Goal: Task Accomplishment & Management: Complete application form

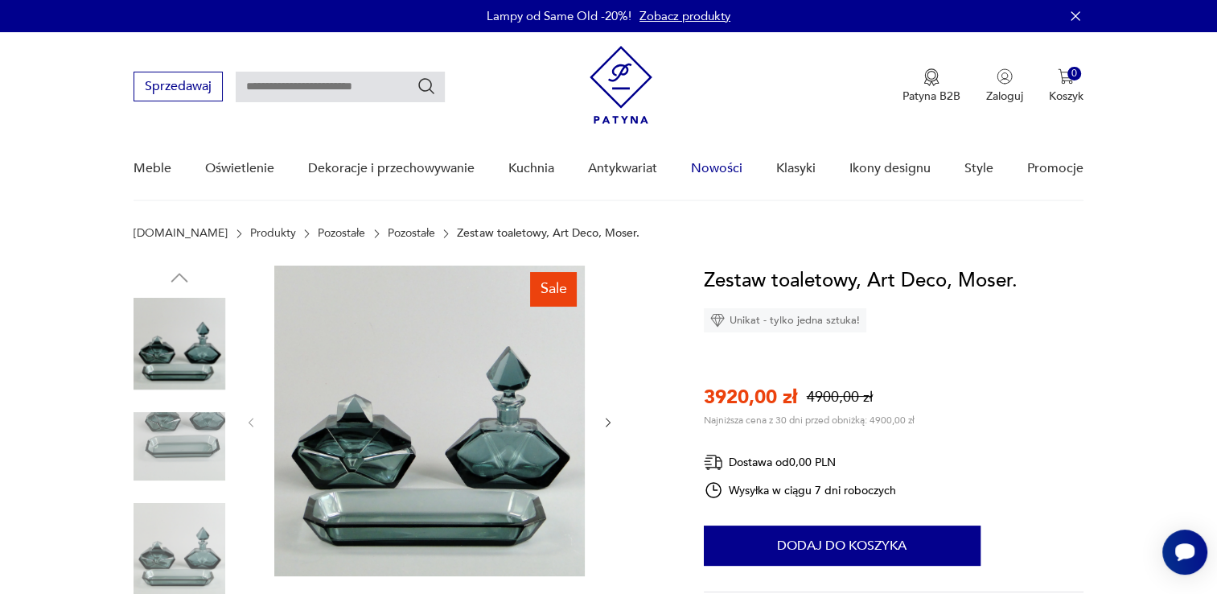
click at [720, 165] on link "Nowości" at bounding box center [716, 169] width 51 height 62
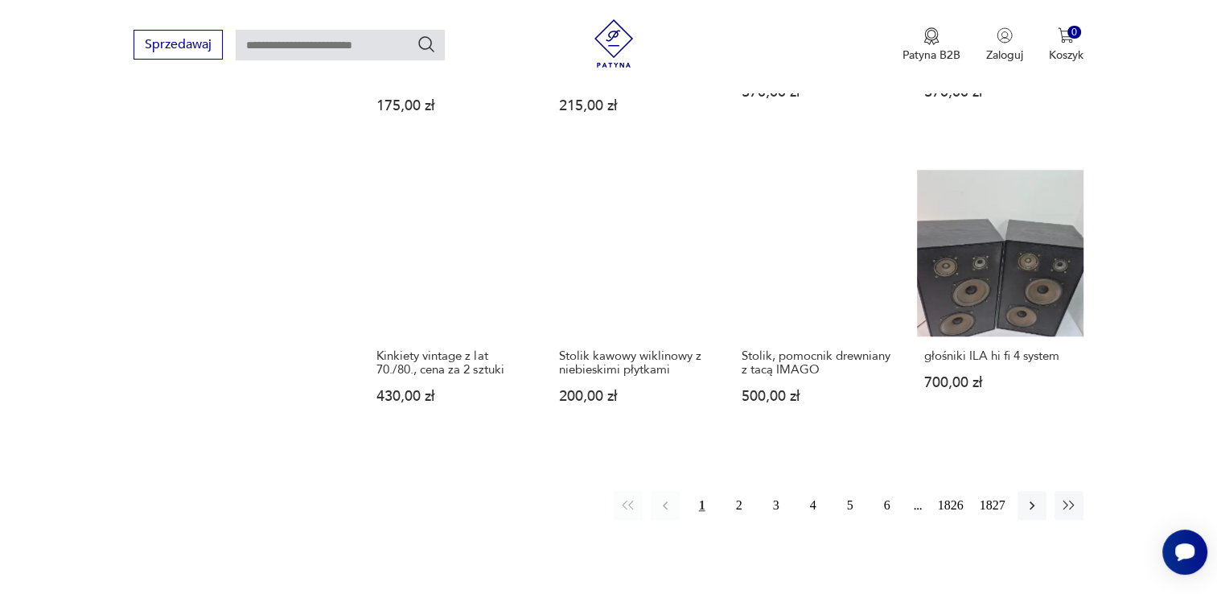
scroll to position [1359, 0]
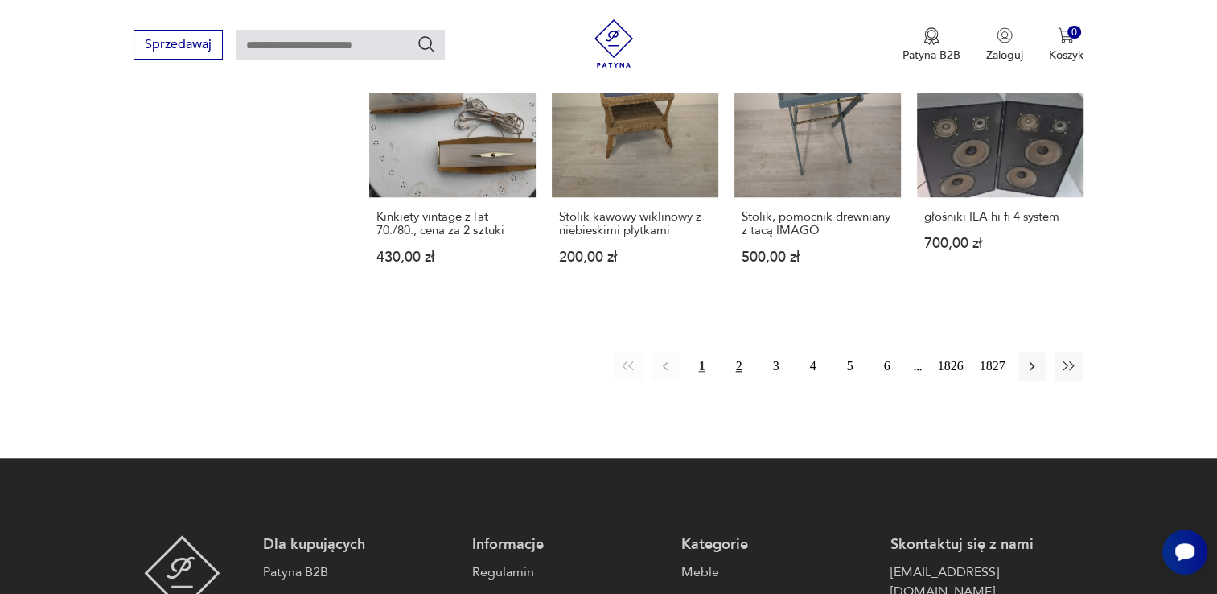
click at [740, 380] on button "2" at bounding box center [739, 366] width 29 height 29
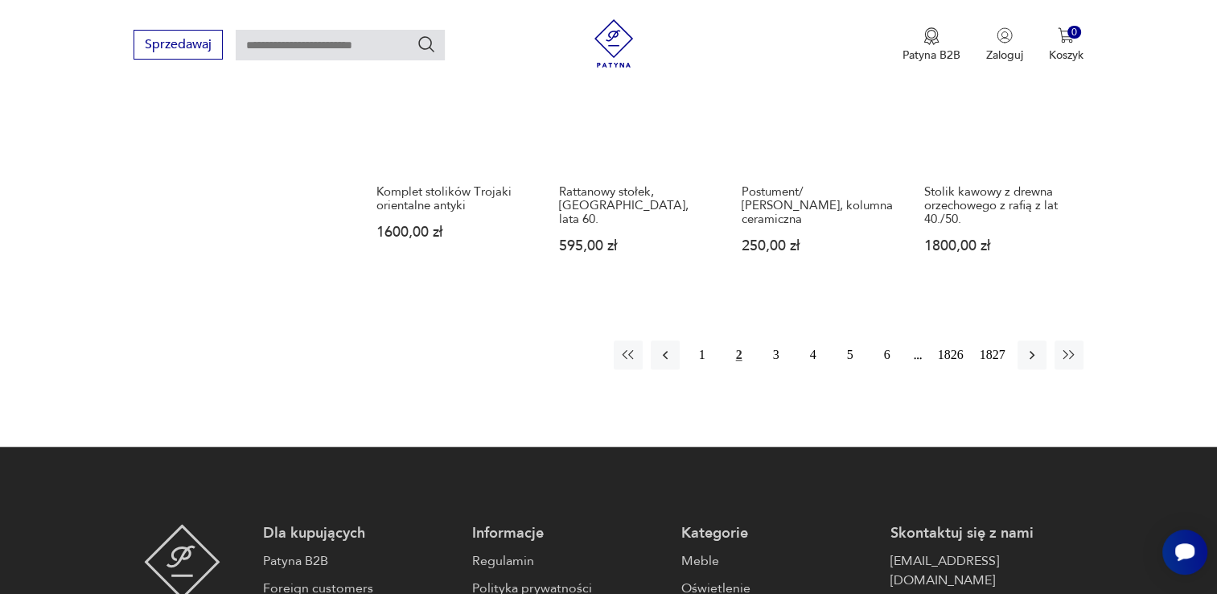
scroll to position [1414, 0]
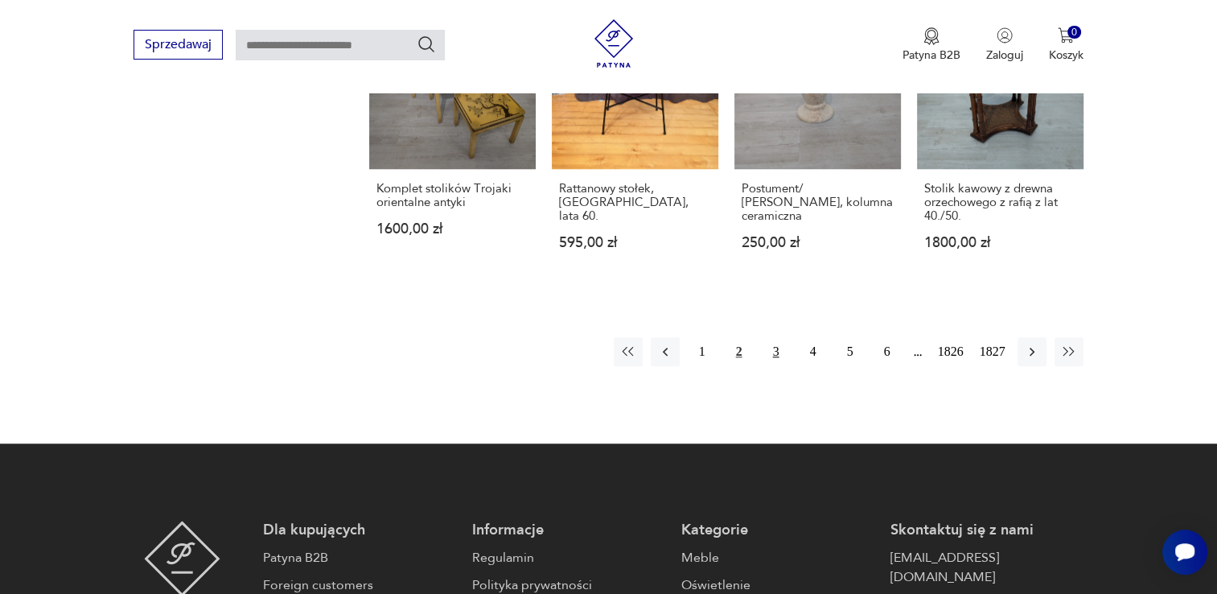
click at [772, 350] on button "3" at bounding box center [776, 351] width 29 height 29
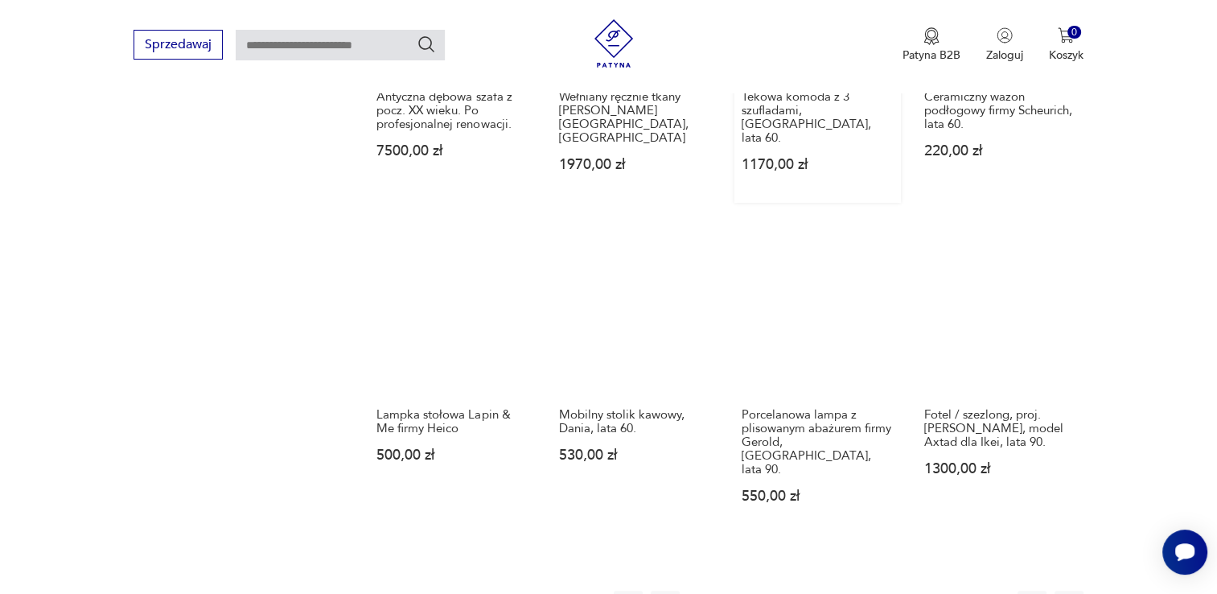
scroll to position [1414, 0]
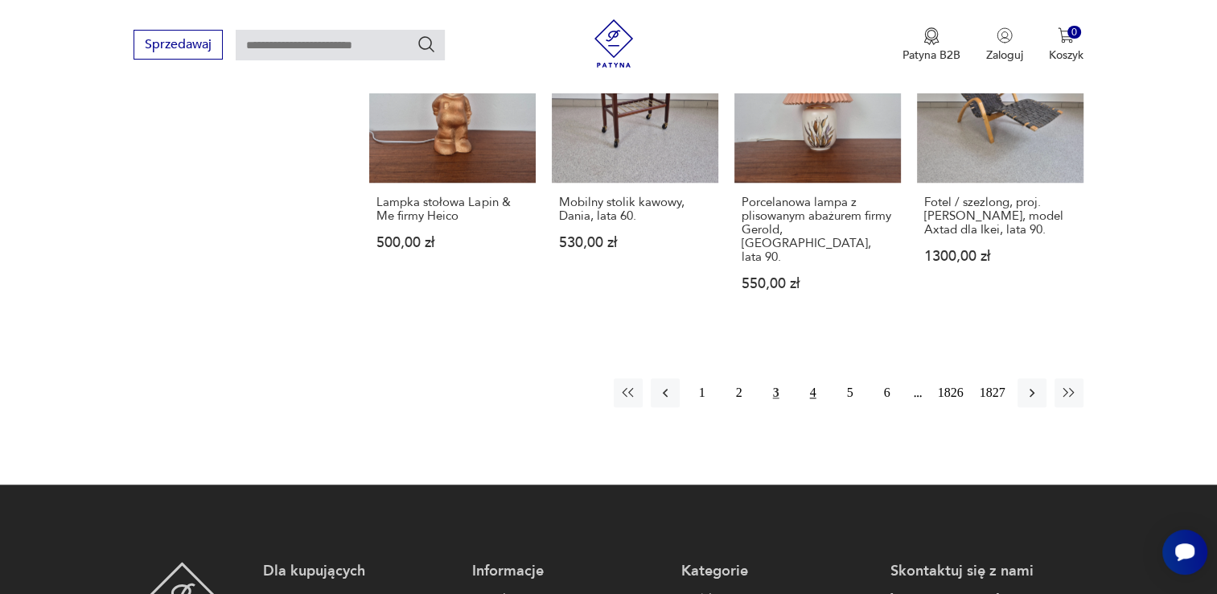
click at [805, 378] on button "4" at bounding box center [813, 392] width 29 height 29
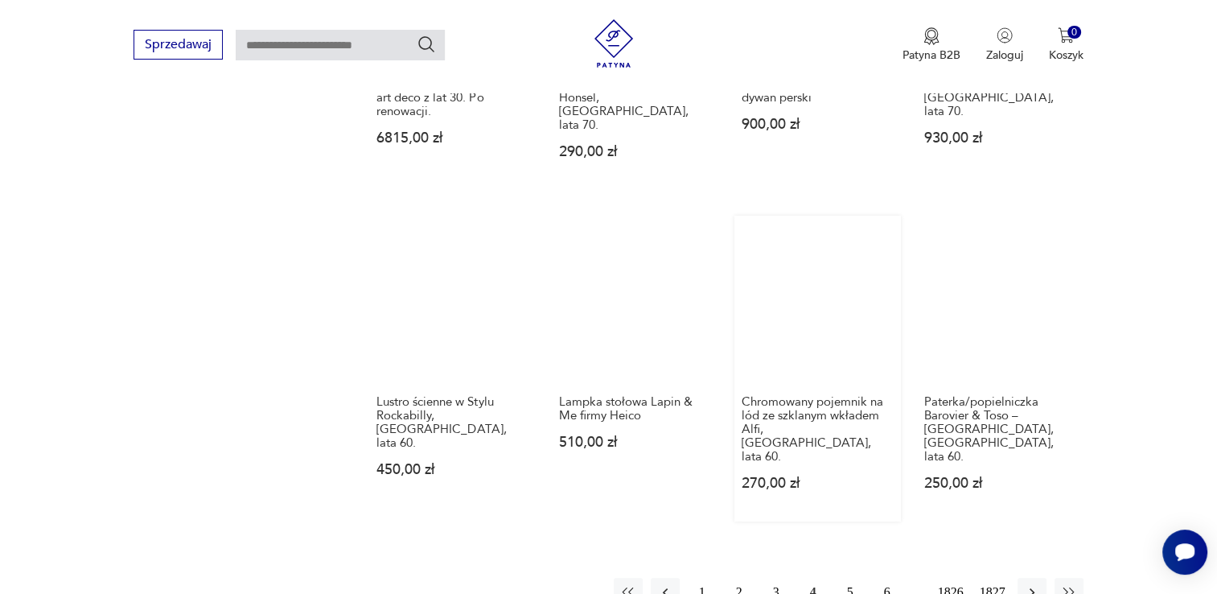
scroll to position [1414, 0]
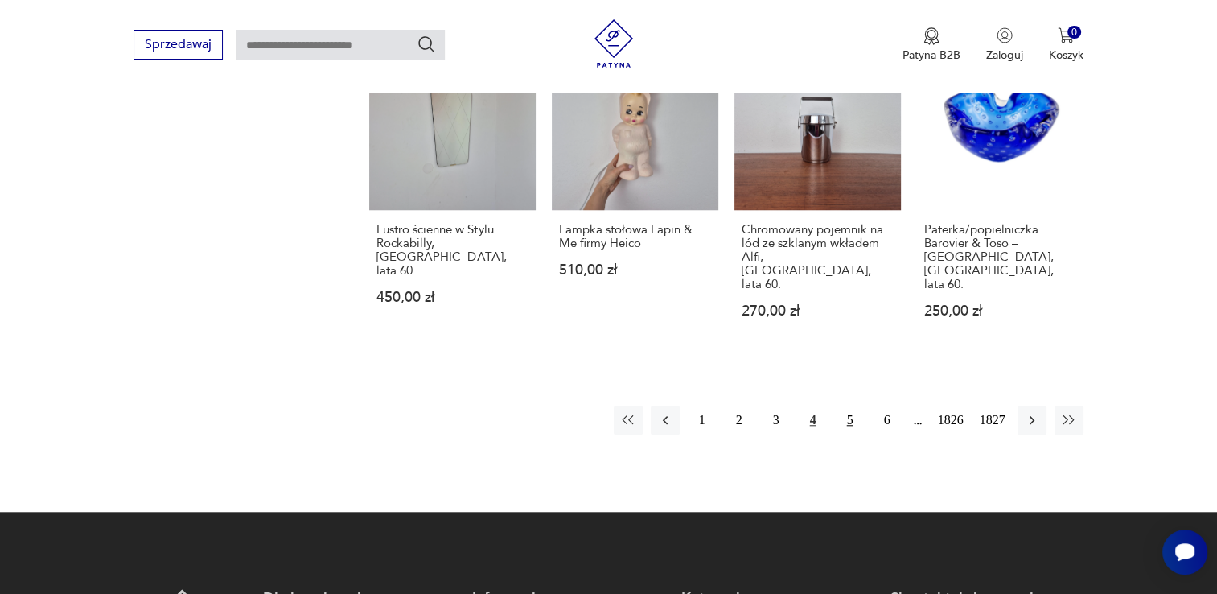
click at [851, 405] on button "5" at bounding box center [850, 419] width 29 height 29
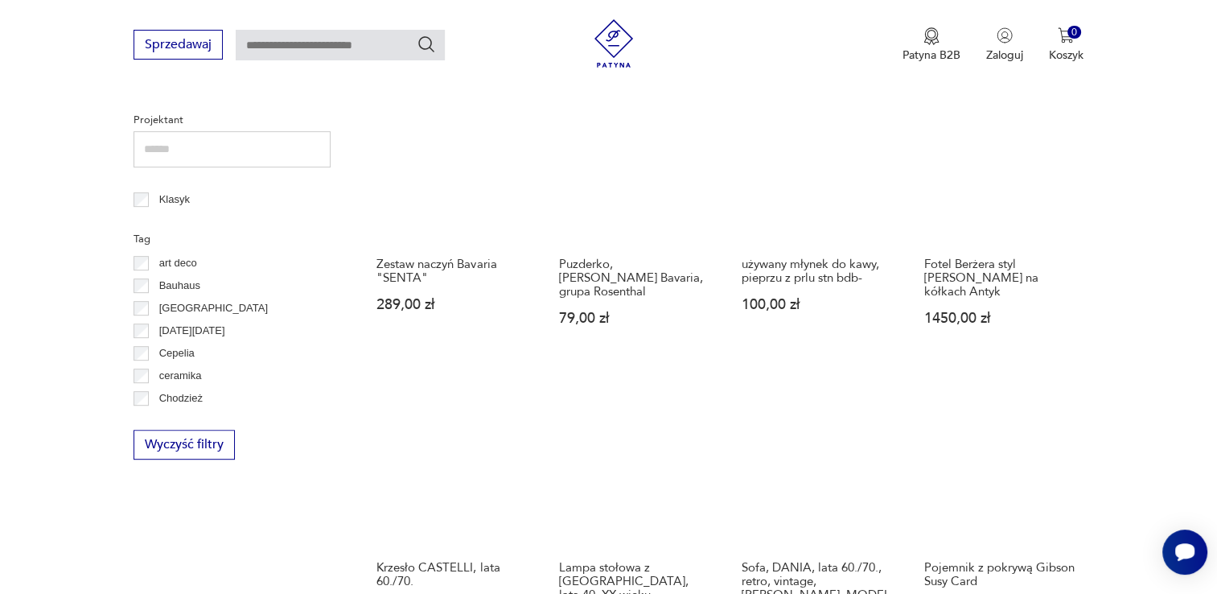
scroll to position [931, 0]
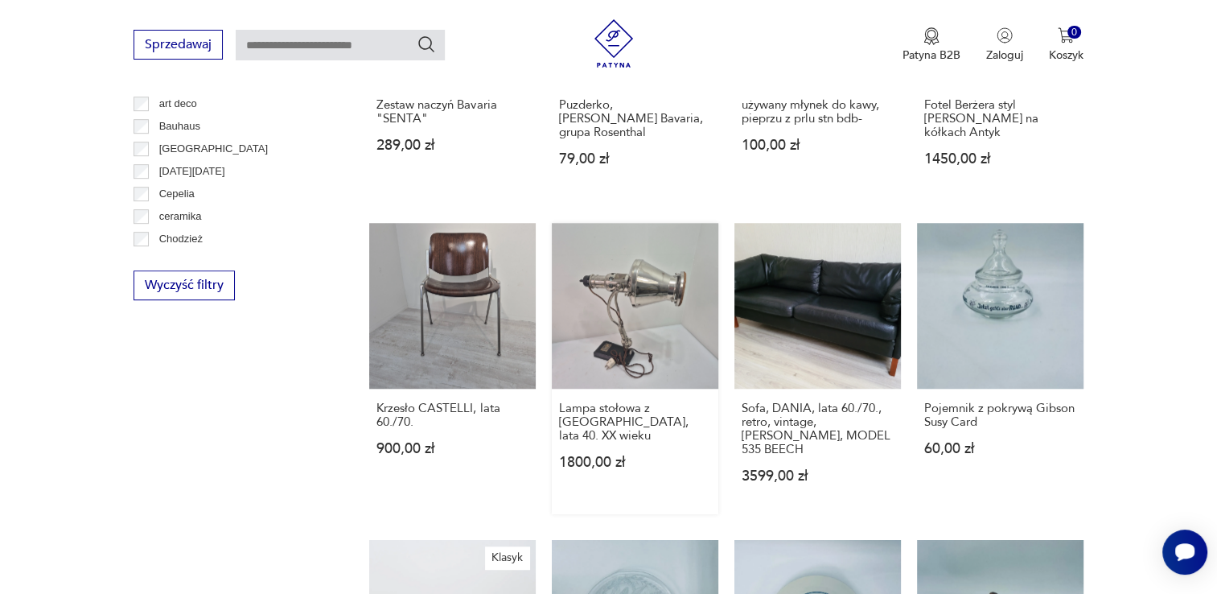
click at [663, 269] on link "Lampa stołowa z [GEOGRAPHIC_DATA], lata 40. XX wieku 1800,00 zł" at bounding box center [635, 369] width 167 height 292
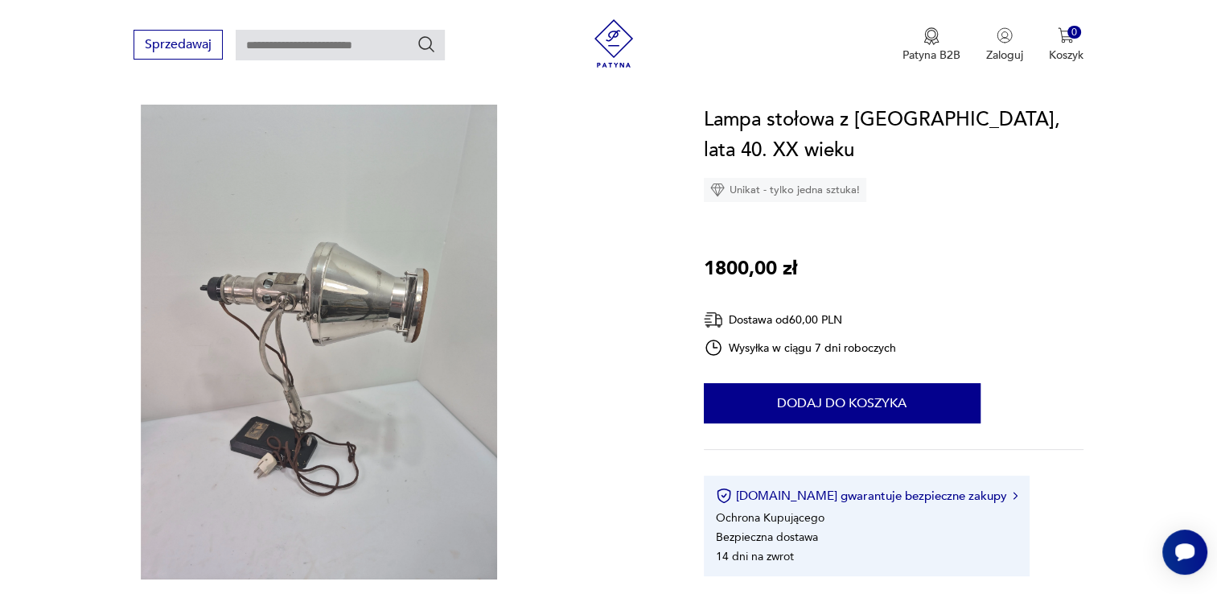
scroll to position [161, 0]
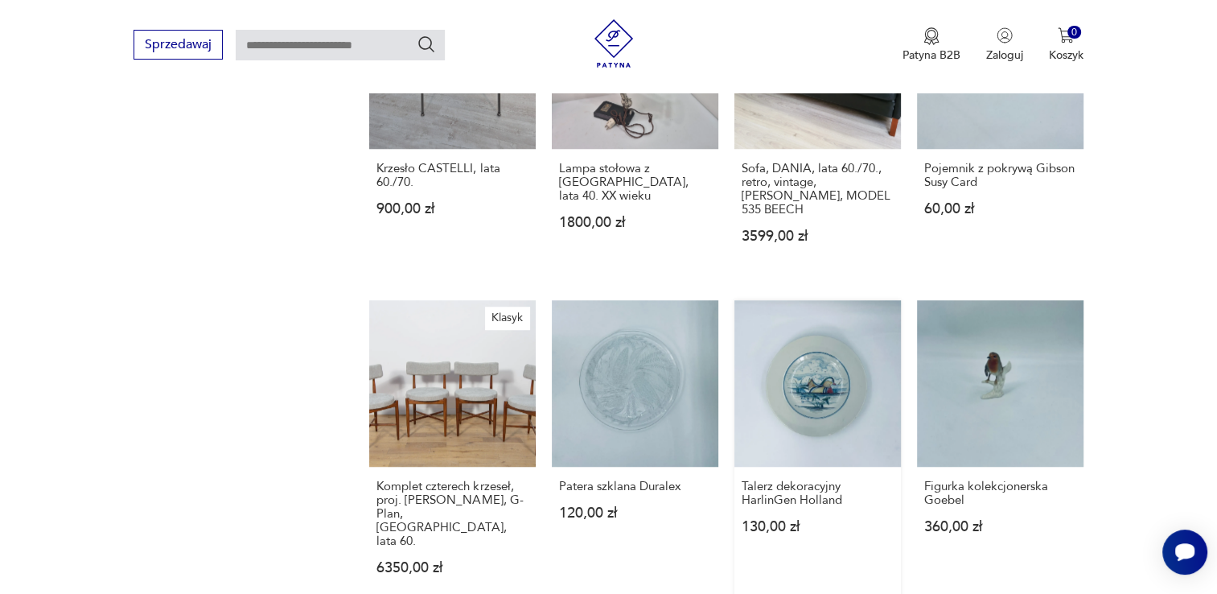
scroll to position [1493, 0]
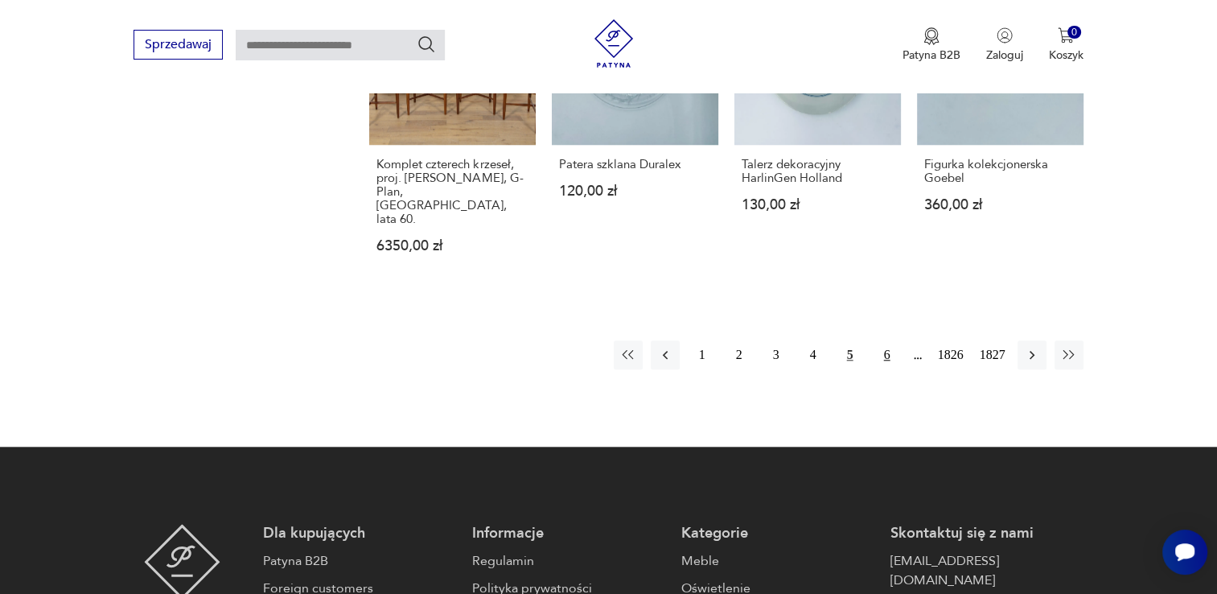
click at [887, 340] on button "6" at bounding box center [887, 354] width 29 height 29
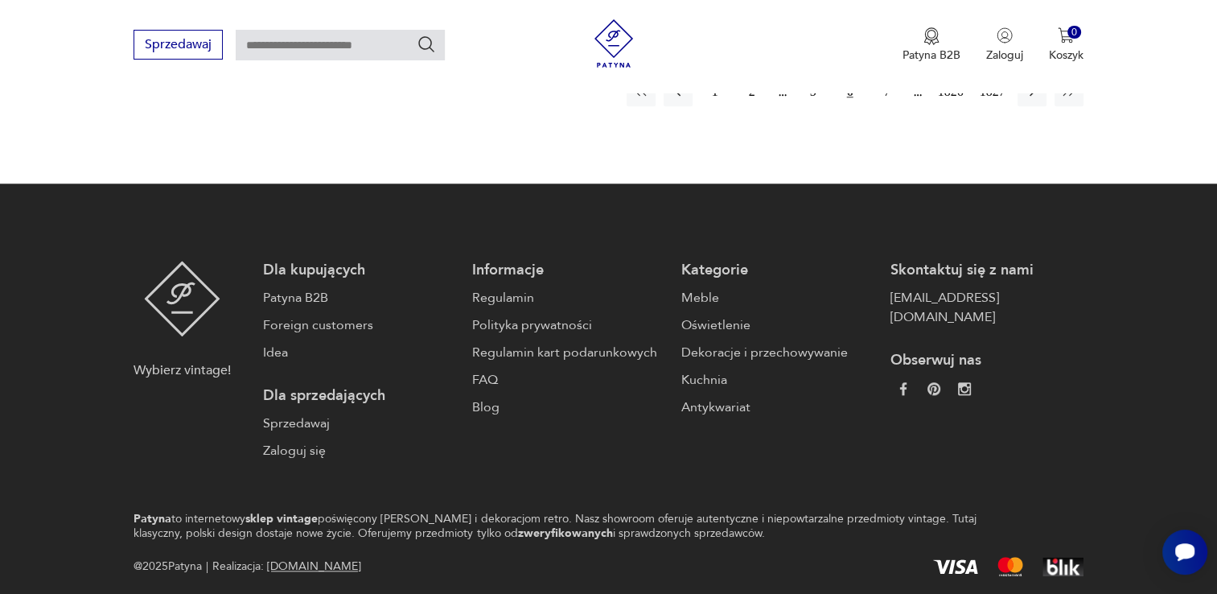
scroll to position [1718, 0]
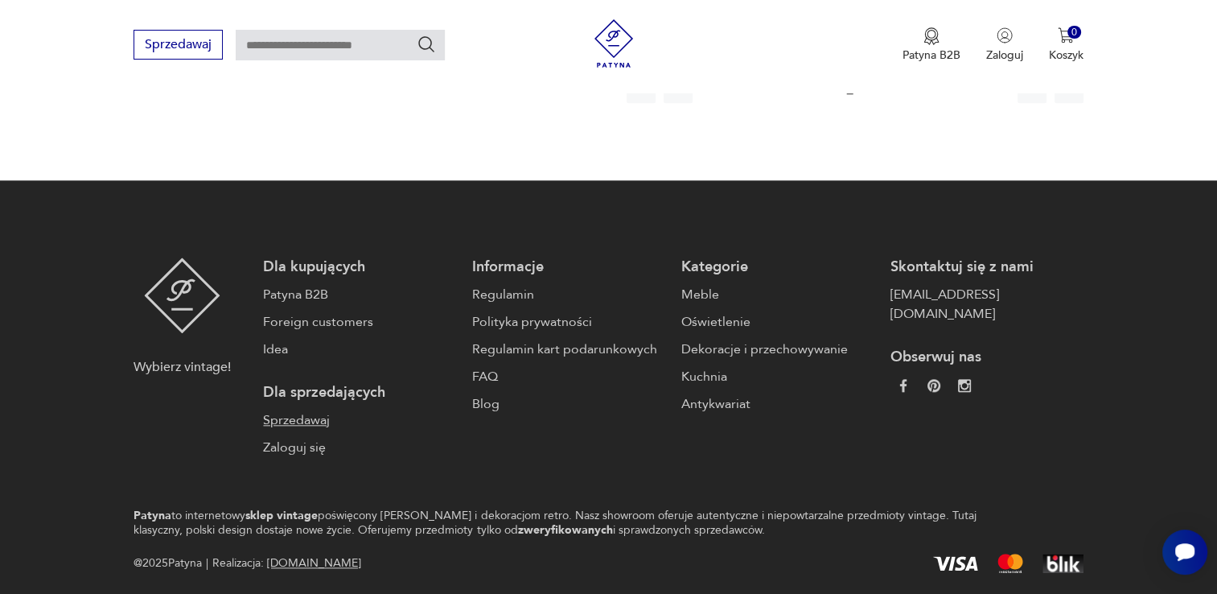
click at [312, 410] on link "Sprzedawaj" at bounding box center [359, 419] width 193 height 19
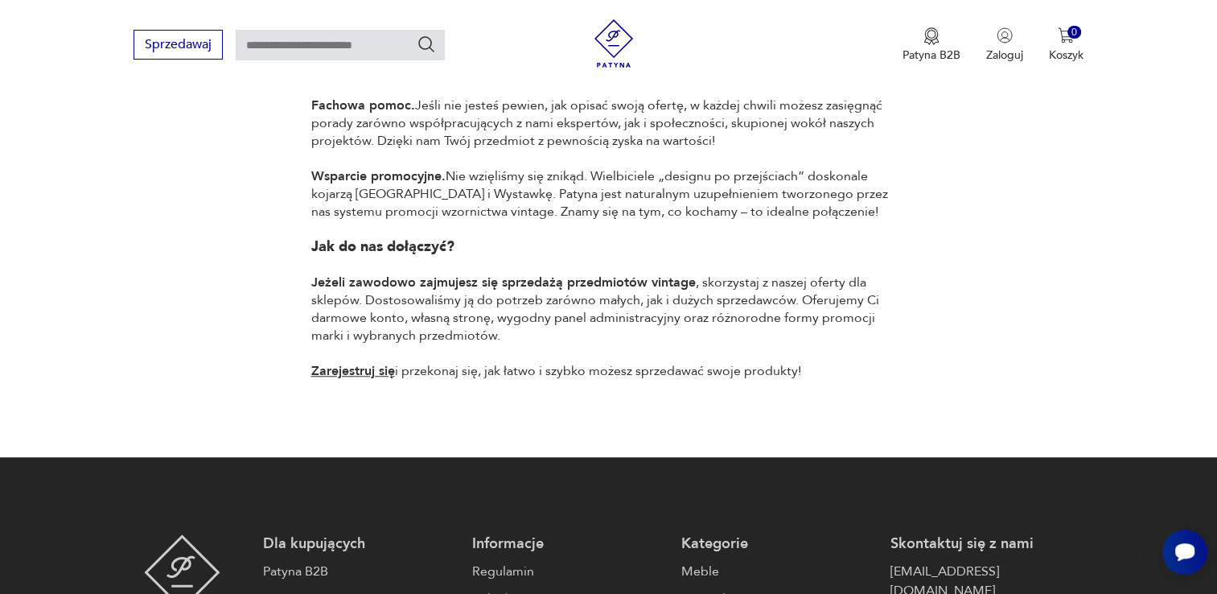
scroll to position [1207, 0]
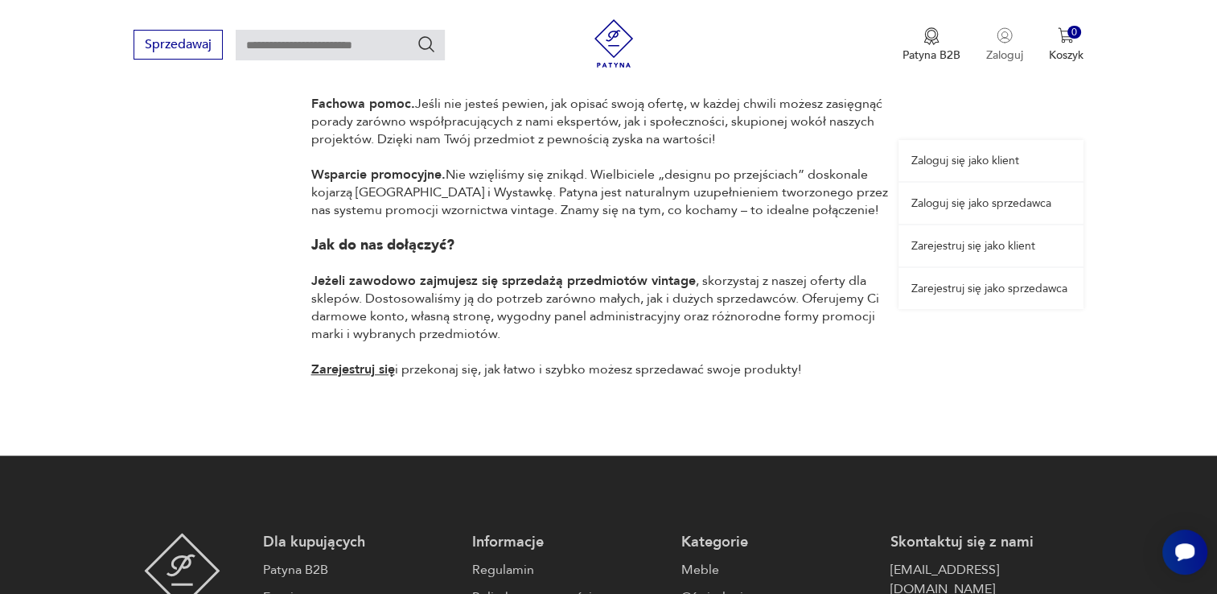
click at [998, 51] on p "Zaloguj" at bounding box center [1004, 54] width 37 height 15
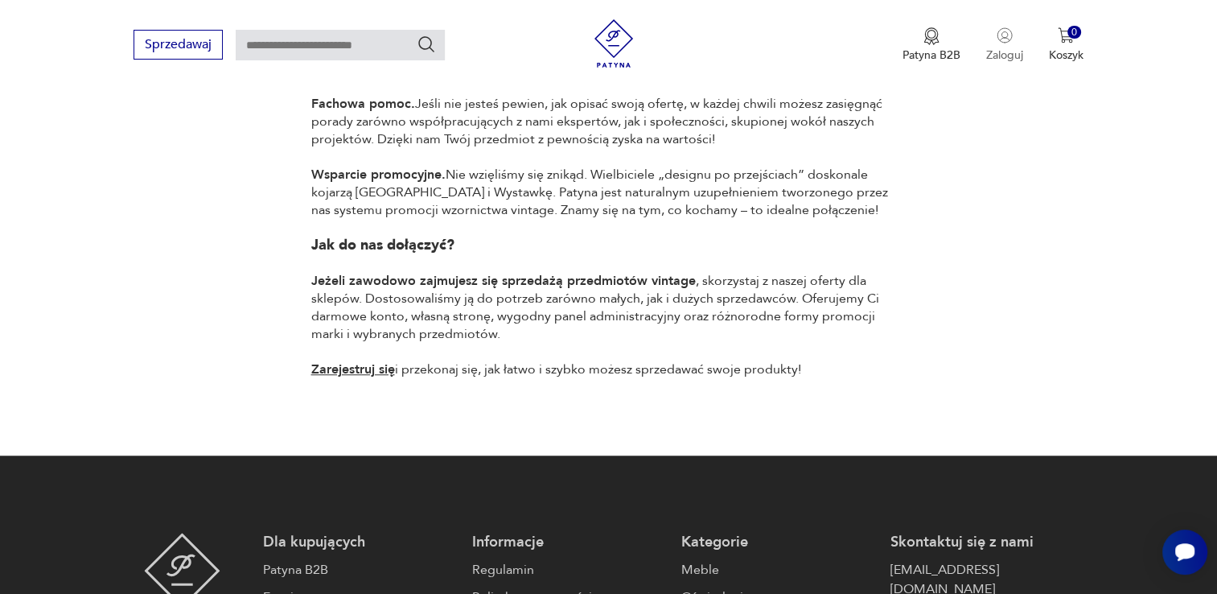
click at [1007, 52] on p "Zaloguj" at bounding box center [1004, 54] width 37 height 15
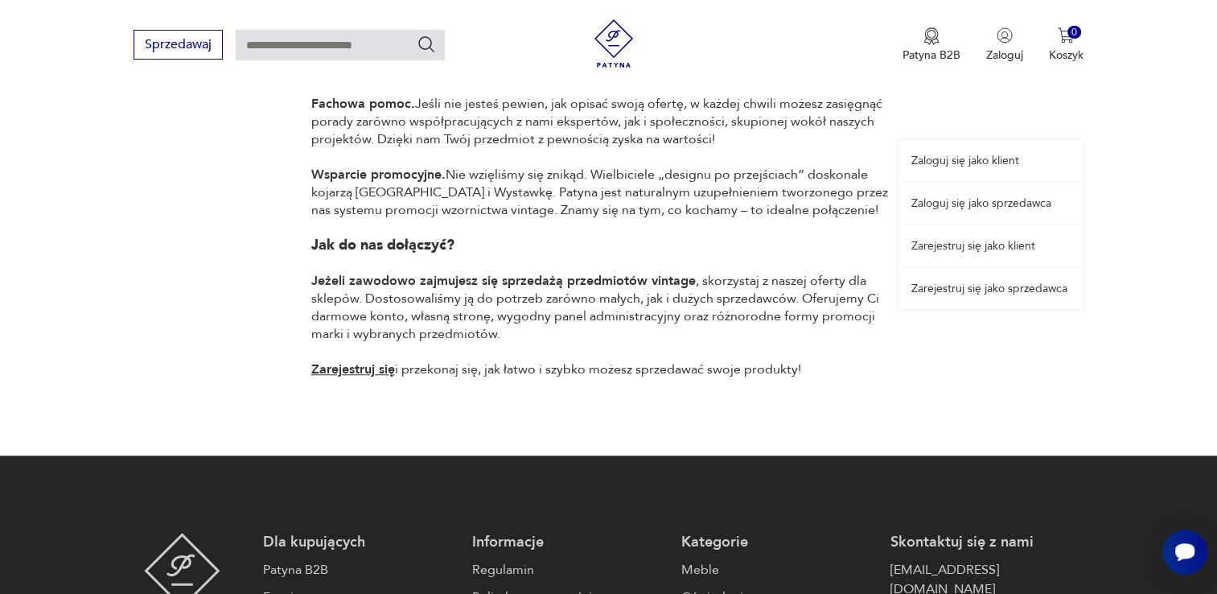
click at [976, 291] on link "Zarejestruj się jako sprzedawca" at bounding box center [990, 288] width 185 height 41
